Goal: Check status: Check status

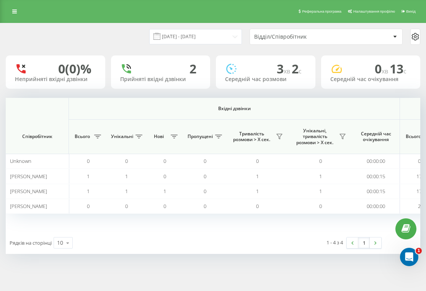
scroll to position [0, 653]
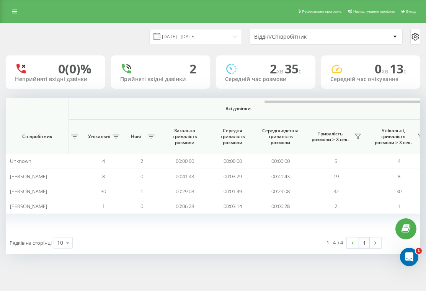
scroll to position [0, 653]
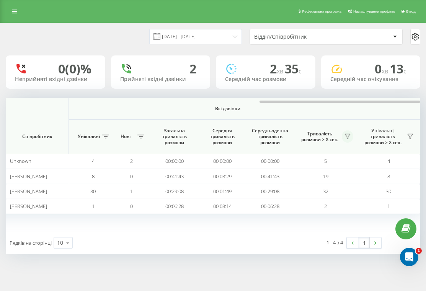
click at [348, 139] on icon at bounding box center [347, 137] width 6 height 6
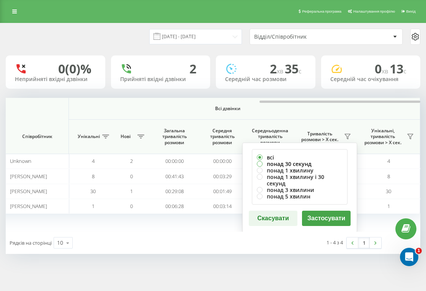
click at [307, 162] on label "понад 30 секунд" at bounding box center [300, 164] width 86 height 7
radio input "true"
click at [319, 211] on button "Застосувати" at bounding box center [326, 218] width 49 height 15
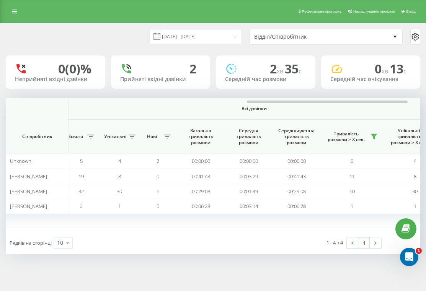
scroll to position [0, 625]
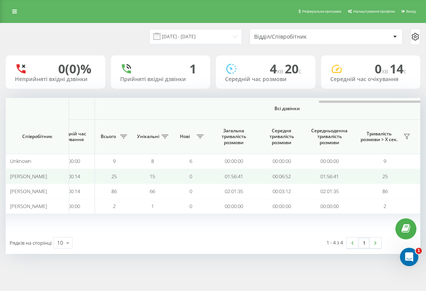
scroll to position [0, 653]
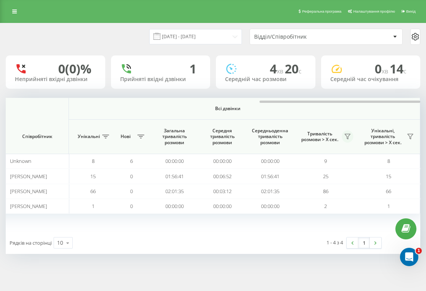
click at [346, 139] on icon at bounding box center [347, 137] width 6 height 6
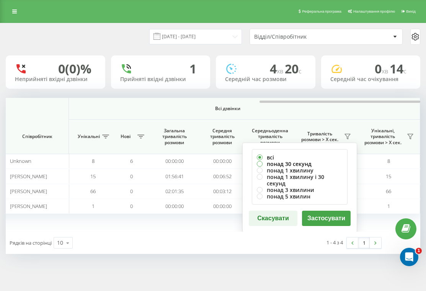
click at [306, 165] on label "понад 30 секунд" at bounding box center [300, 164] width 86 height 7
radio input "true"
click at [320, 211] on button "Застосувати" at bounding box center [326, 218] width 49 height 15
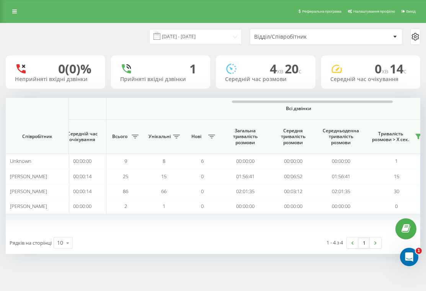
scroll to position [0, 584]
click at [213, 38] on input "18.09.2025 - 18.09.2025" at bounding box center [195, 36] width 93 height 15
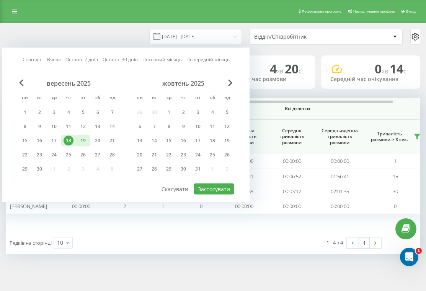
click at [86, 140] on div "19" at bounding box center [83, 141] width 10 height 10
click at [209, 189] on button "Застосувати" at bounding box center [214, 189] width 41 height 11
type input "[DATE] - [DATE]"
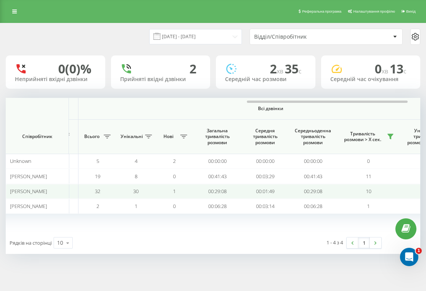
scroll to position [0, 614]
